Goal: Navigation & Orientation: Find specific page/section

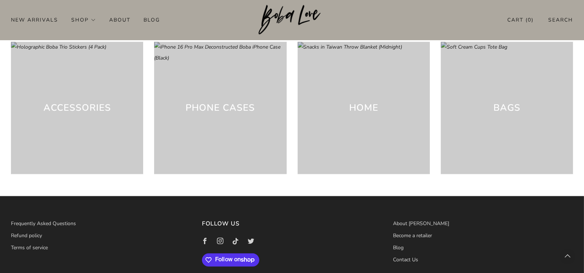
scroll to position [2151, 0]
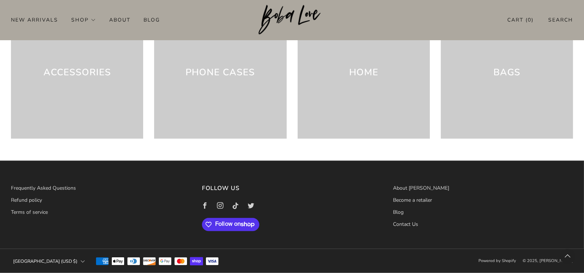
click at [81, 260] on icon "button" at bounding box center [83, 261] width 4 height 4
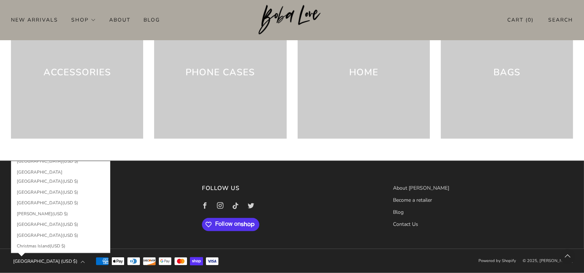
scroll to position [474, 0]
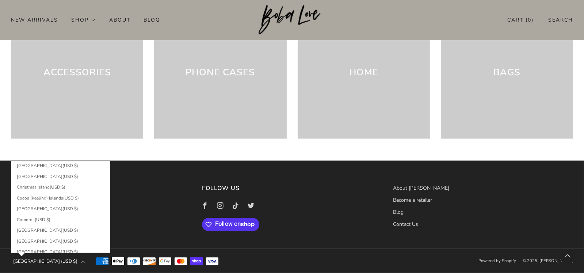
click at [296, 256] on div "Country Australia (USD $) Afghanistan (USD $) Åland Islands (USD $) Albania (US…" at bounding box center [292, 260] width 584 height 24
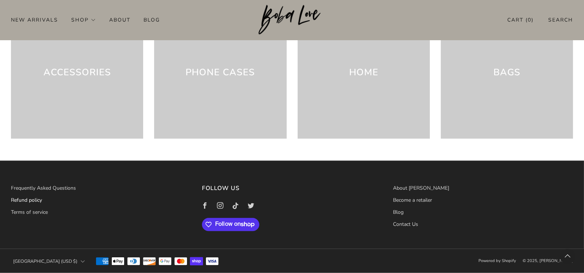
click at [19, 200] on link "Refund policy" at bounding box center [26, 199] width 31 height 7
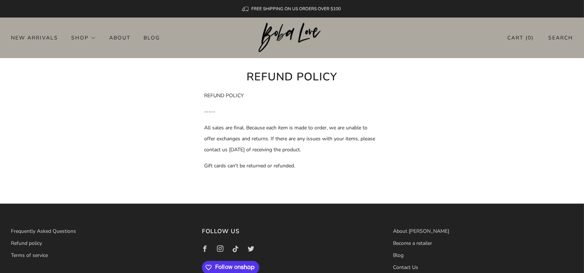
click at [282, 36] on img at bounding box center [292, 38] width 67 height 30
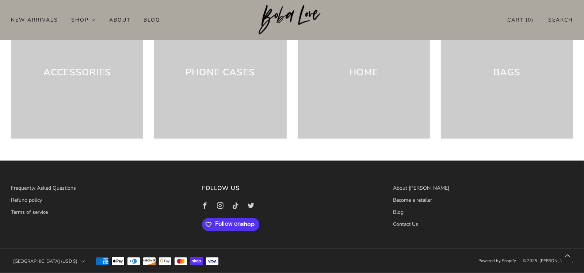
scroll to position [2151, 0]
click at [31, 201] on link "Refund policy" at bounding box center [26, 199] width 31 height 7
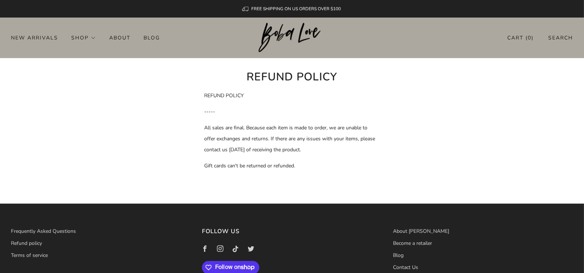
click at [518, 37] on link "Cart ( 0 )" at bounding box center [520, 38] width 26 height 12
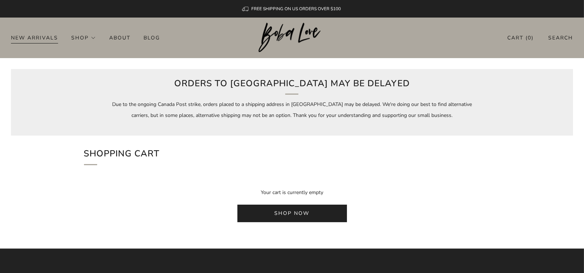
click at [32, 37] on link "New Arrivals" at bounding box center [34, 38] width 47 height 12
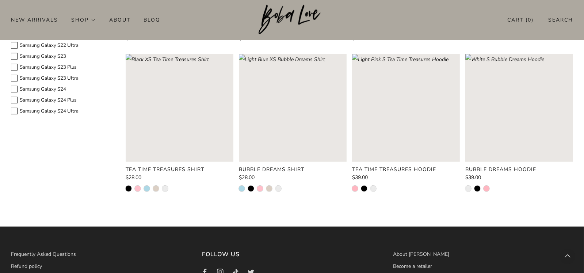
scroll to position [727, 0]
